Goal: Task Accomplishment & Management: Manage account settings

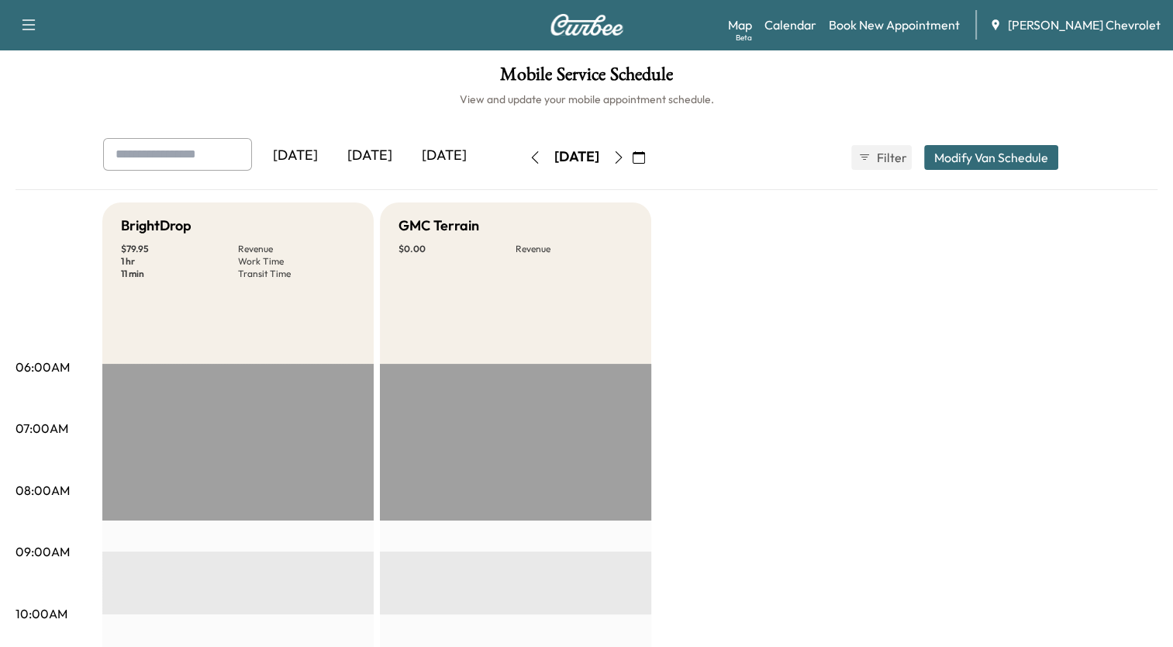
click at [645, 156] on icon "button" at bounding box center [639, 157] width 12 height 12
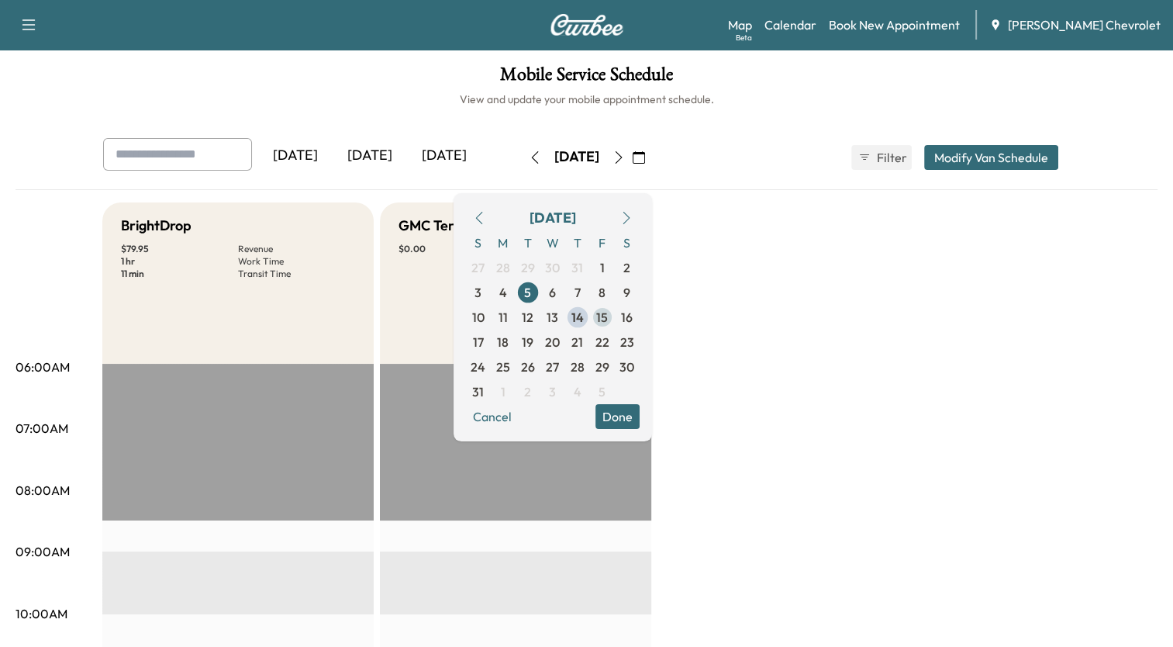
click at [608, 316] on span "15" at bounding box center [602, 317] width 12 height 19
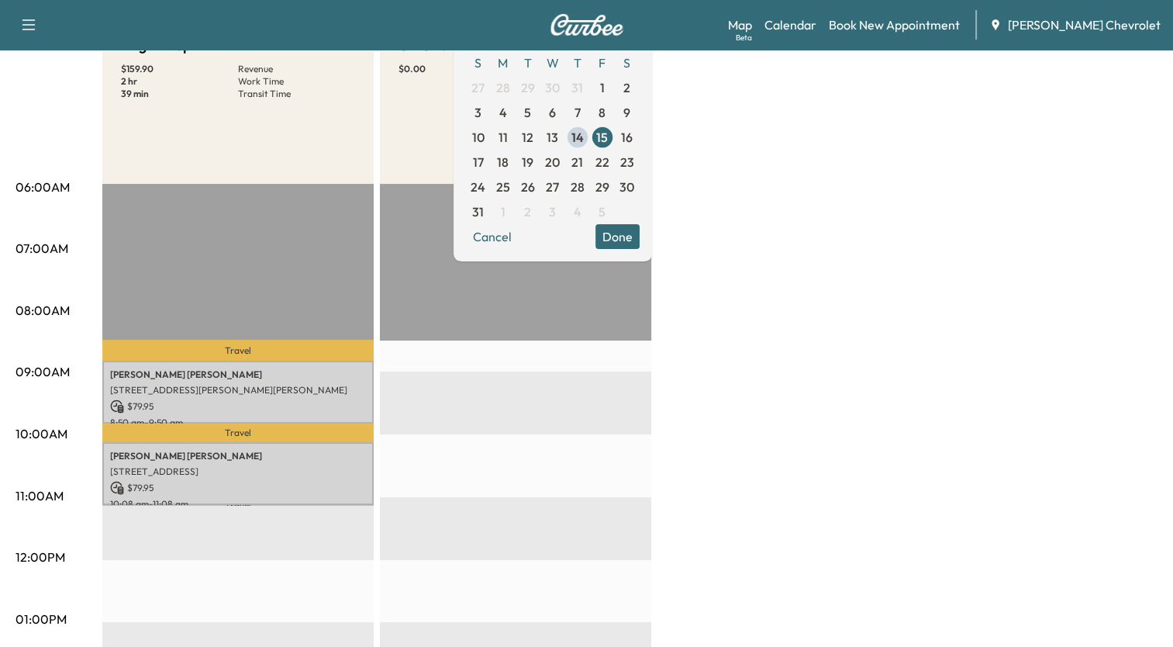
scroll to position [186, 0]
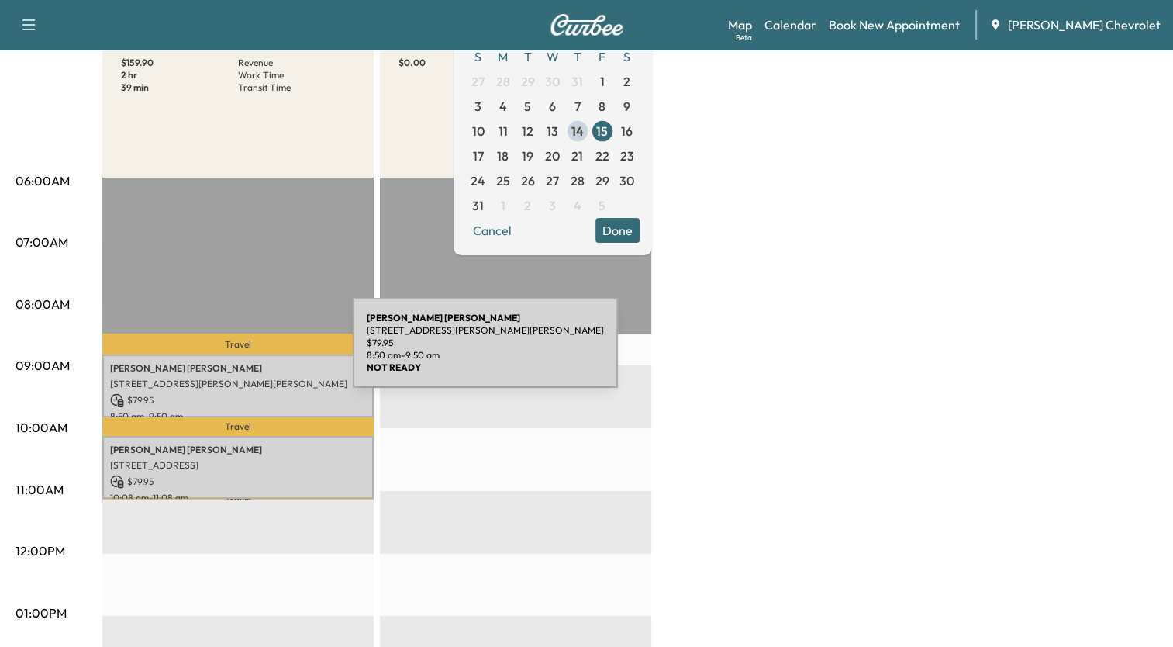
click at [236, 354] on div "[PERSON_NAME] [STREET_ADDRESS][PERSON_NAME][PERSON_NAME] $ 79.95 8:50 am - 9:50…" at bounding box center [237, 385] width 271 height 63
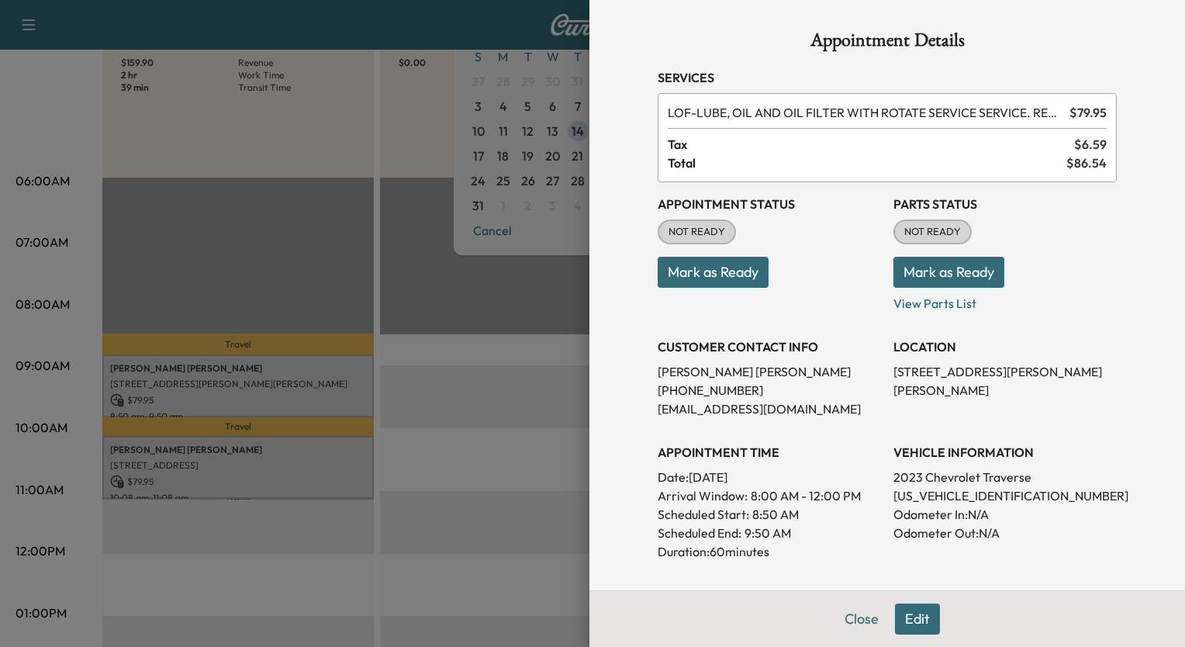
click at [418, 19] on div at bounding box center [592, 323] width 1185 height 647
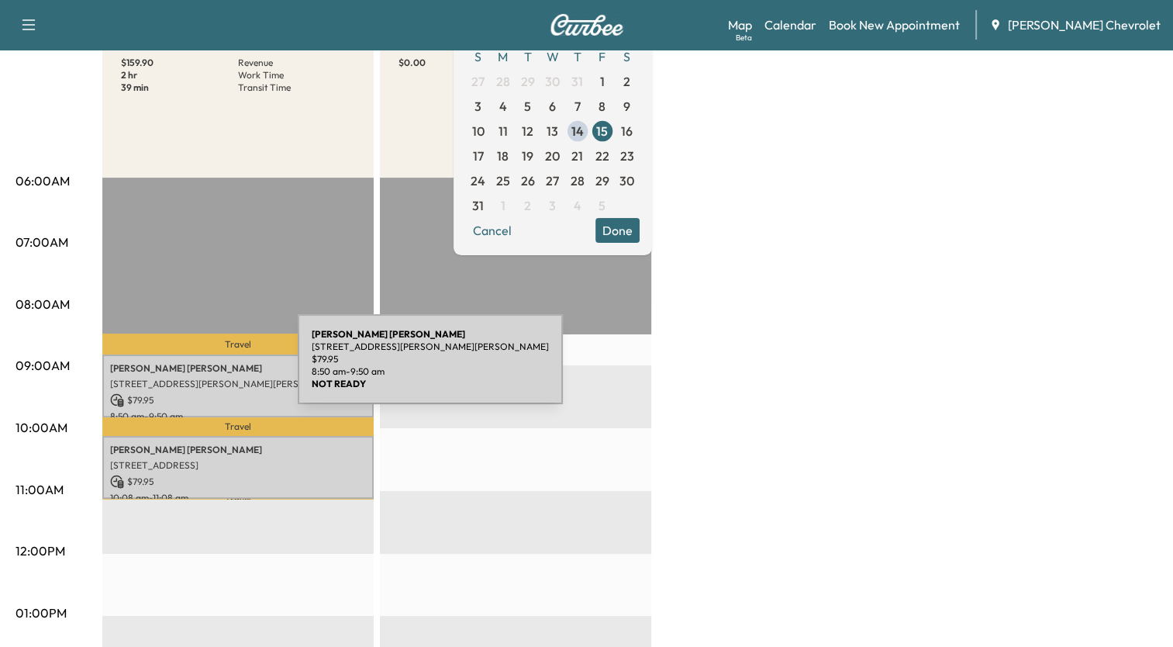
click at [181, 368] on p "[PERSON_NAME]" at bounding box center [238, 368] width 256 height 12
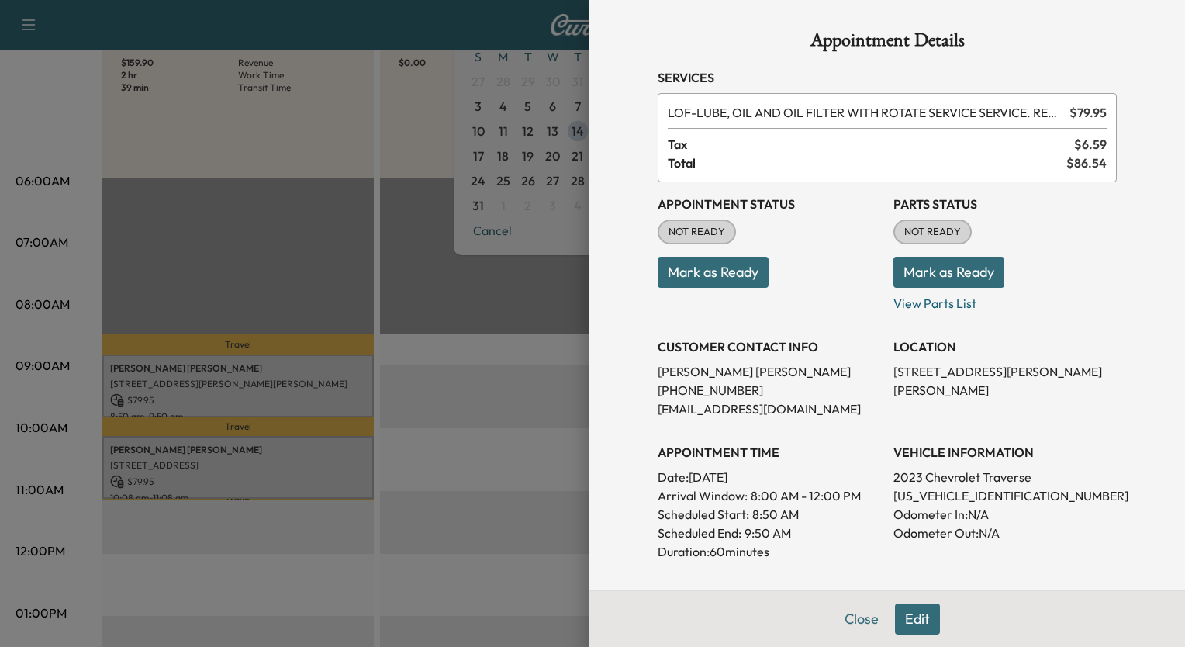
click at [909, 609] on button "Edit" at bounding box center [917, 618] width 45 height 31
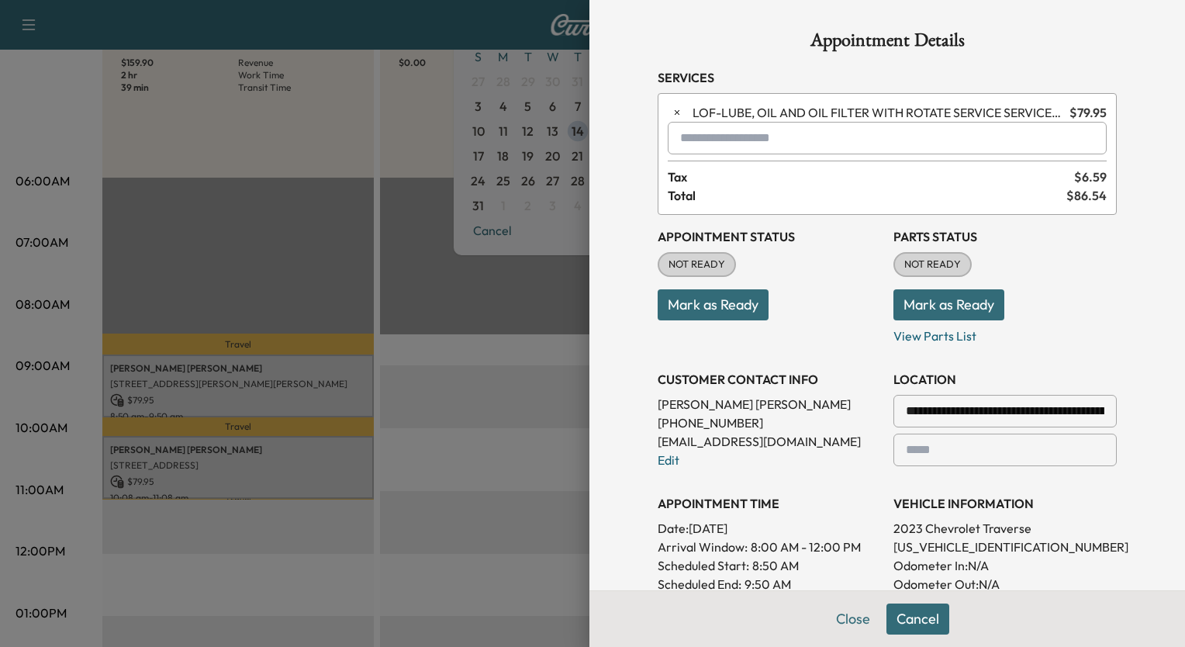
click at [803, 135] on input "text" at bounding box center [886, 138] width 439 height 33
type input "*"
click at [837, 617] on button "Close" at bounding box center [853, 618] width 54 height 31
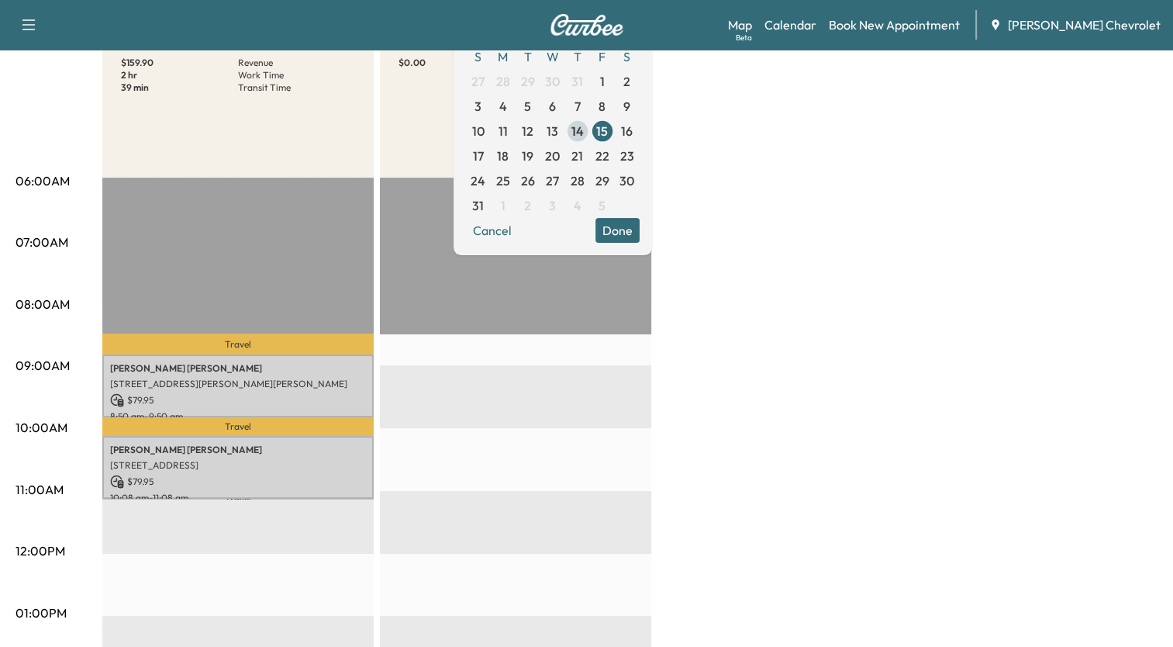
click at [590, 124] on span "14" at bounding box center [577, 131] width 25 height 25
